Goal: Task Accomplishment & Management: Manage account settings

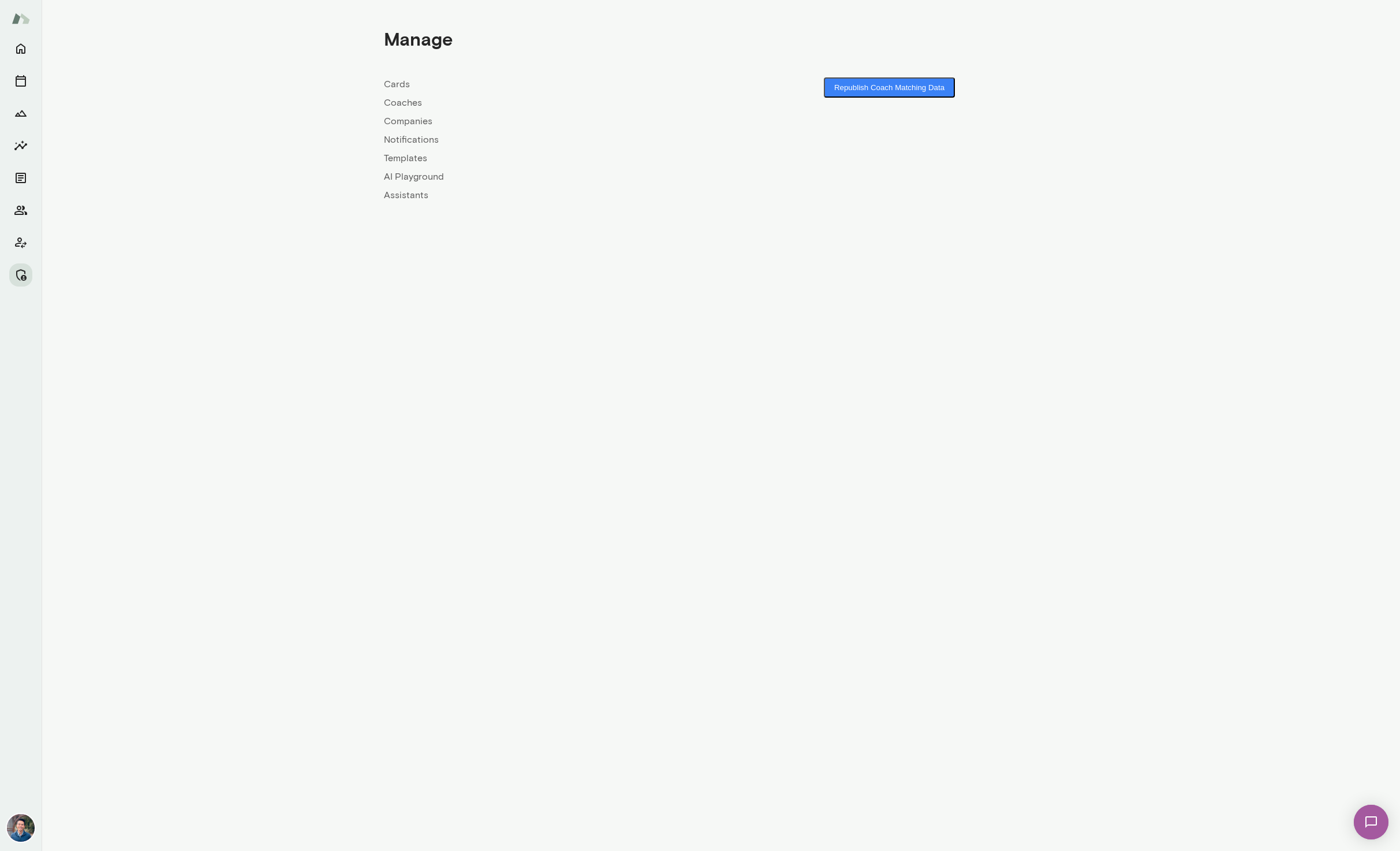
click at [390, 103] on link "Coaches" at bounding box center [553, 102] width 337 height 14
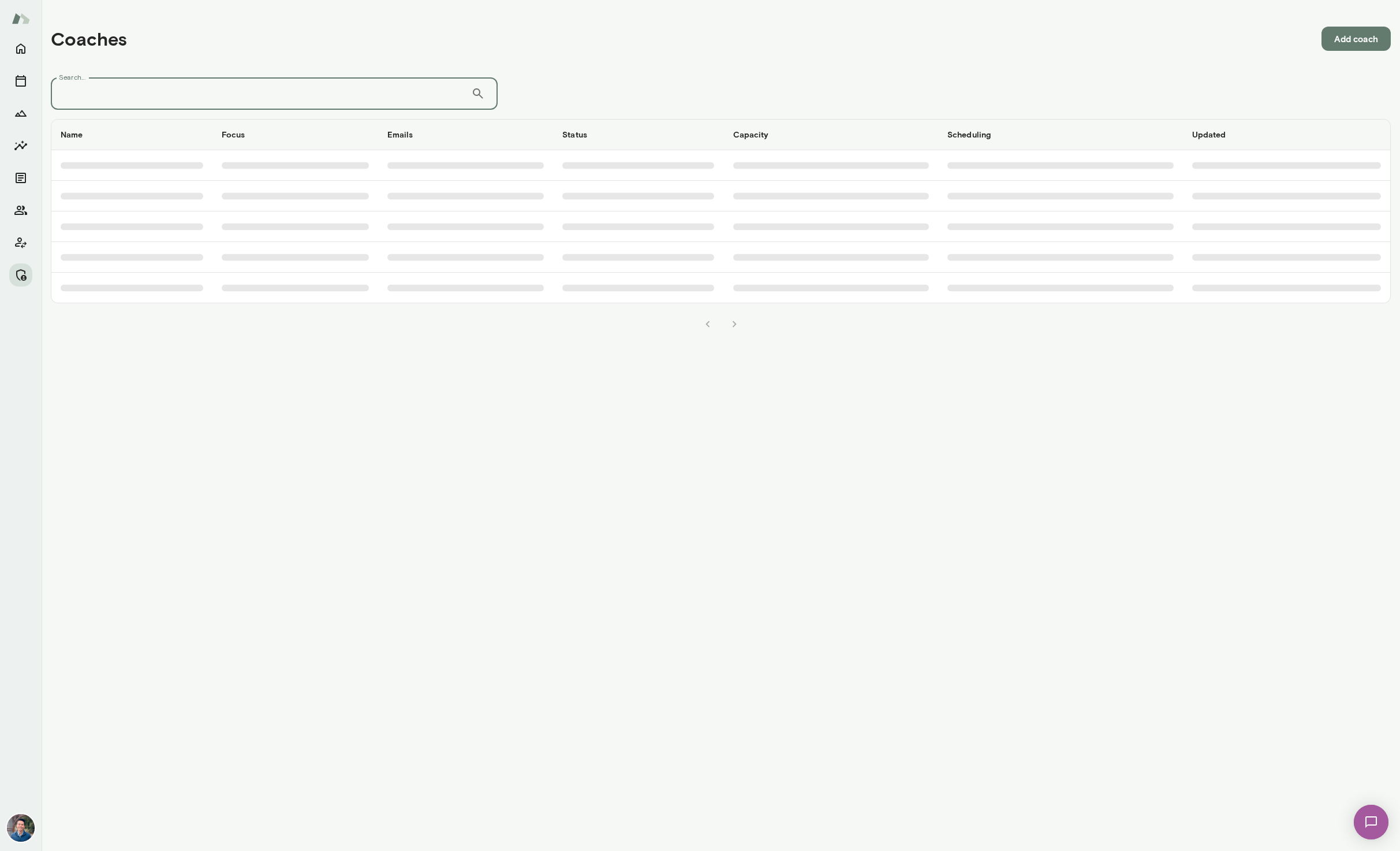
click at [390, 103] on input "Search..." at bounding box center [261, 94] width 420 height 32
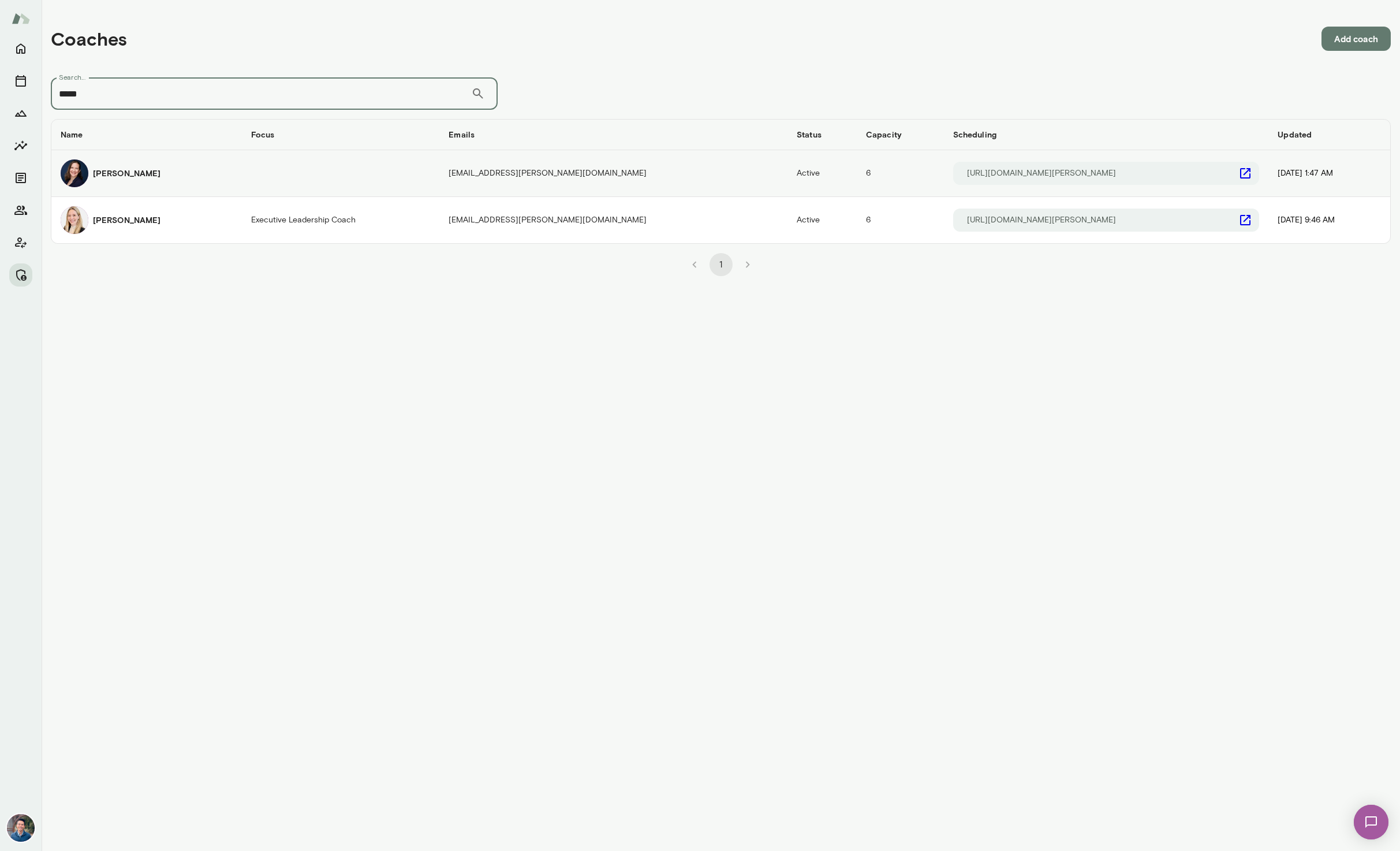
type input "****"
click at [129, 174] on h6 "Anna Bethke" at bounding box center [126, 173] width 67 height 11
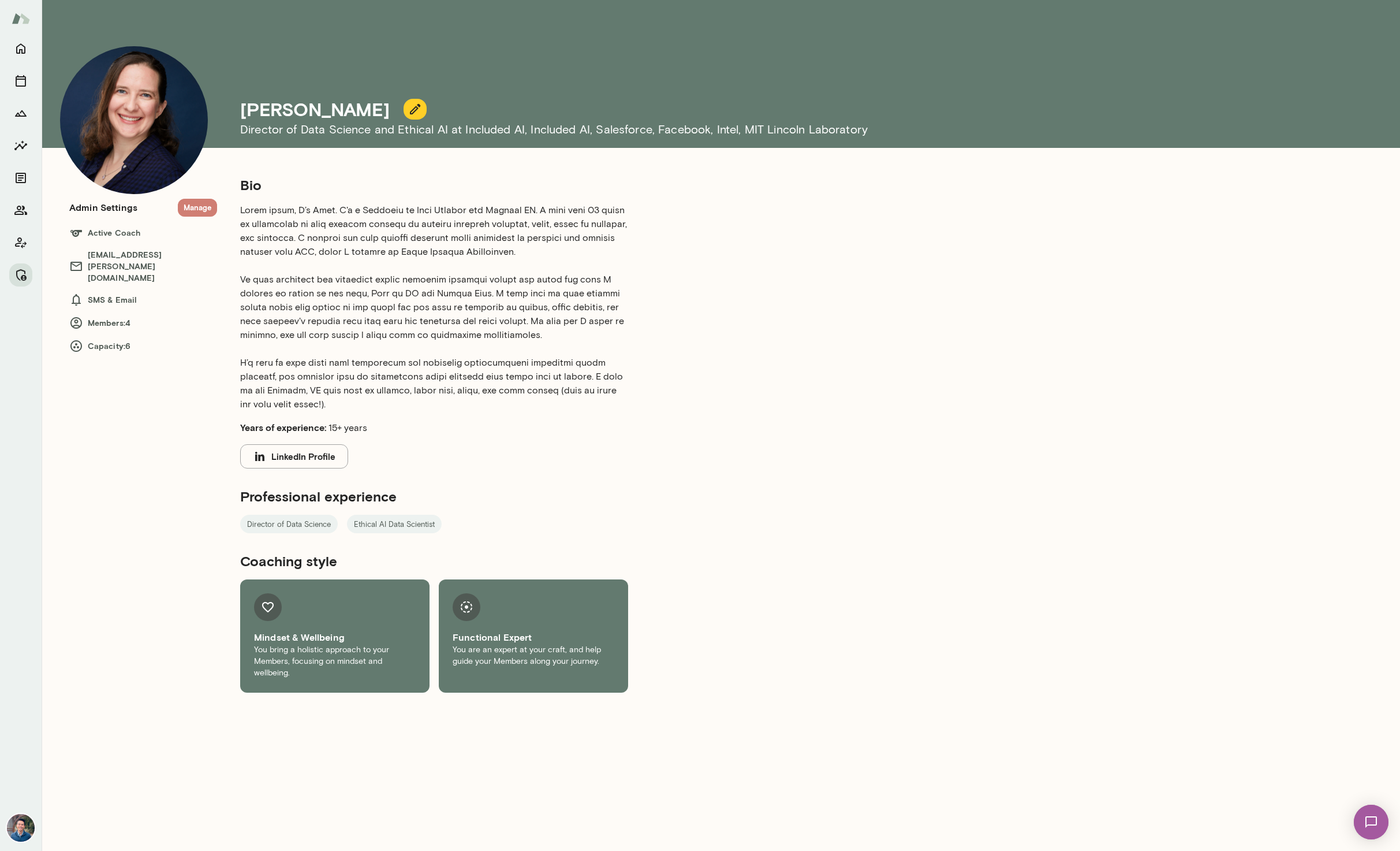
click at [198, 207] on button "Manage" at bounding box center [198, 207] width 39 height 18
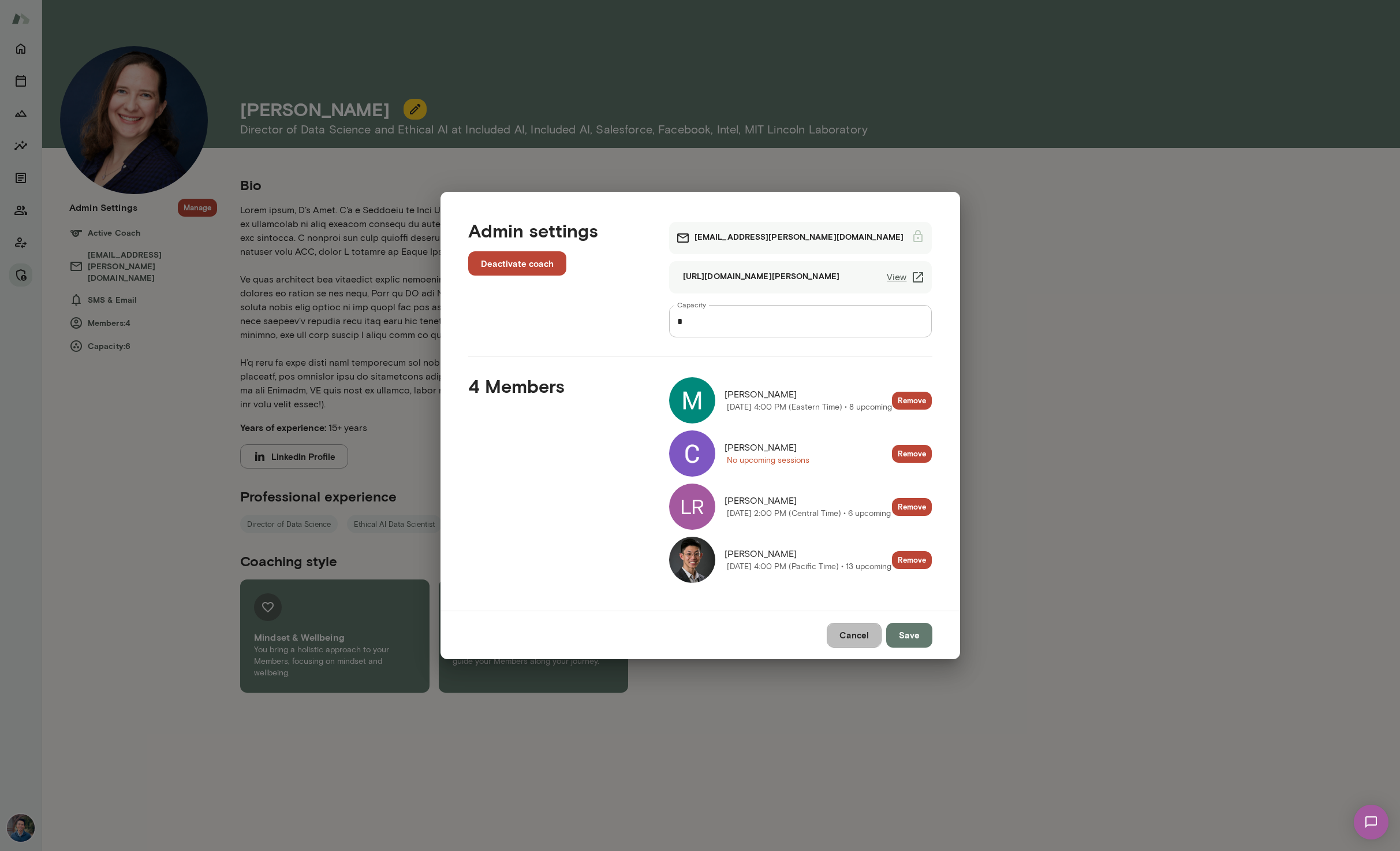
click at [839, 635] on button "Cancel" at bounding box center [855, 635] width 55 height 24
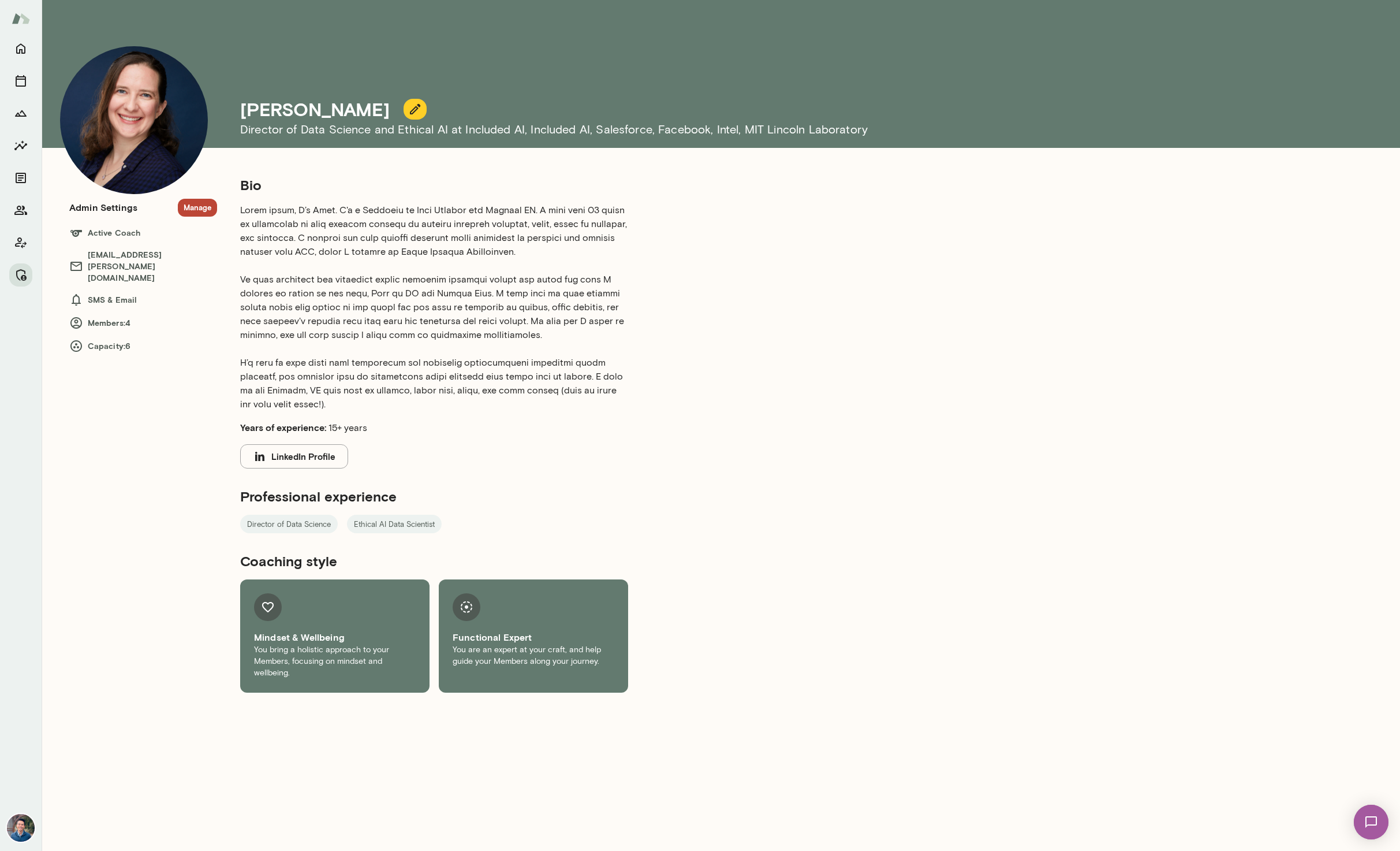
click at [818, 658] on div "Bio Years of experience: 15+ years LinkedIn Profile Professional experience Dir…" at bounding box center [559, 509] width 684 height 666
